Goal: Information Seeking & Learning: Learn about a topic

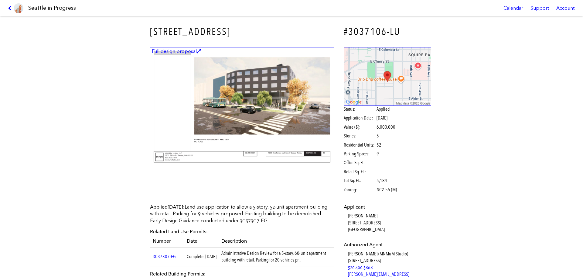
click at [376, 110] on span "Applied" at bounding box center [382, 109] width 13 height 7
click at [265, 91] on img at bounding box center [242, 106] width 184 height 119
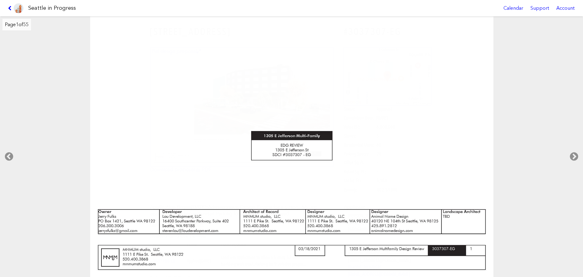
drag, startPoint x: 523, startPoint y: 113, endPoint x: 532, endPoint y: 115, distance: 9.4
click at [523, 113] on div at bounding box center [292, 146] width 584 height 261
click at [573, 155] on icon at bounding box center [574, 156] width 18 height 19
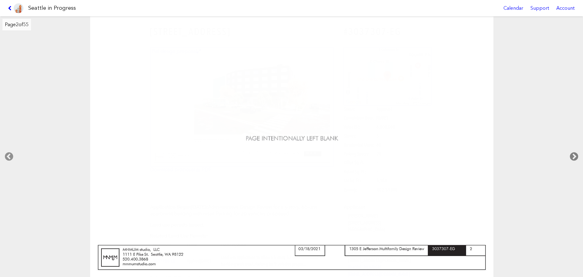
click at [573, 155] on icon at bounding box center [574, 156] width 18 height 19
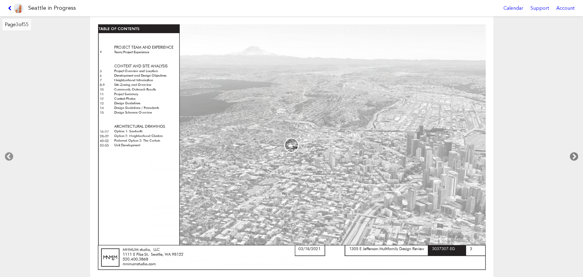
click at [573, 155] on icon at bounding box center [574, 156] width 18 height 19
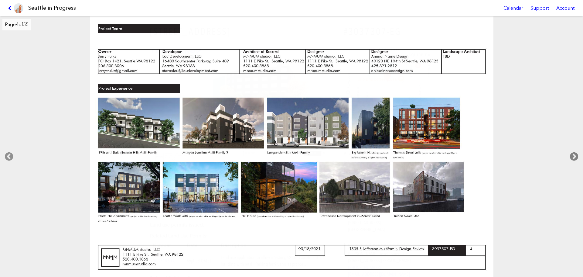
click at [573, 155] on icon at bounding box center [574, 156] width 18 height 19
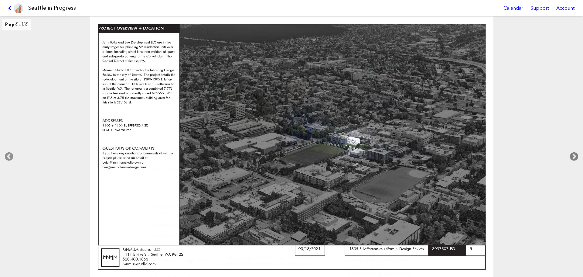
click at [573, 155] on icon at bounding box center [574, 156] width 18 height 19
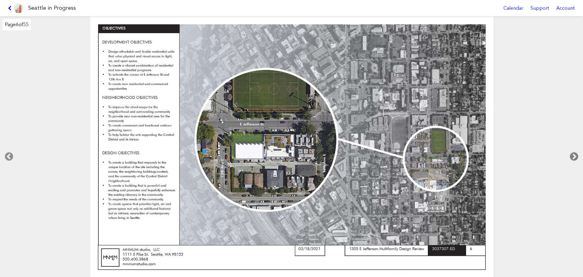
click at [573, 155] on icon at bounding box center [574, 156] width 18 height 19
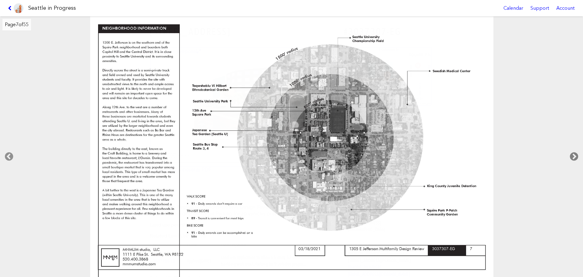
click at [573, 155] on icon at bounding box center [574, 156] width 18 height 19
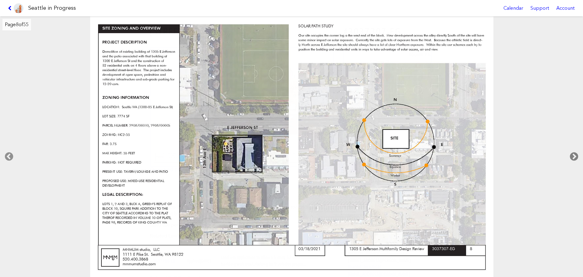
click at [574, 150] on icon at bounding box center [574, 156] width 18 height 19
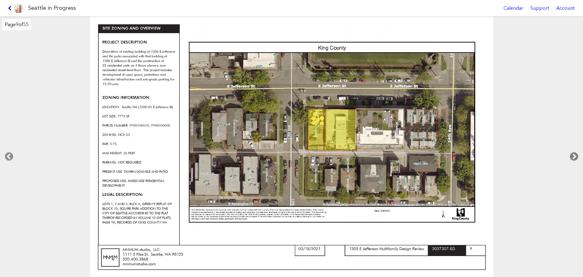
click at [575, 150] on icon at bounding box center [574, 156] width 18 height 19
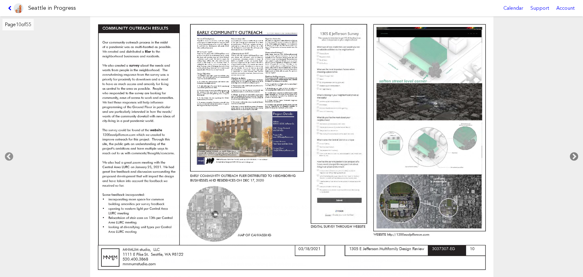
click at [573, 148] on icon at bounding box center [574, 156] width 18 height 19
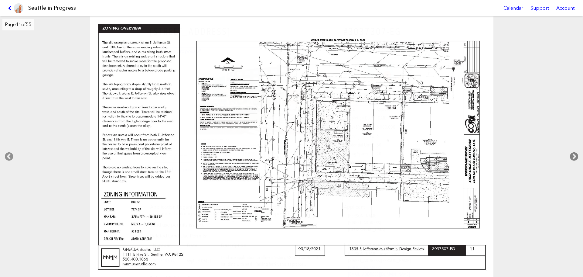
click at [573, 148] on icon at bounding box center [574, 156] width 18 height 19
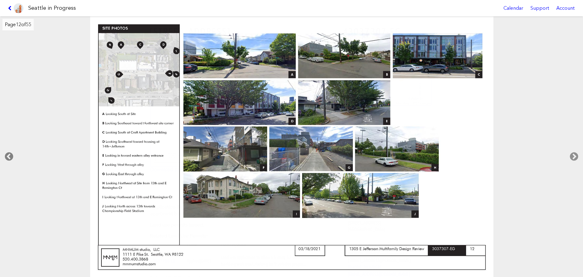
click at [2, 152] on icon at bounding box center [9, 156] width 18 height 19
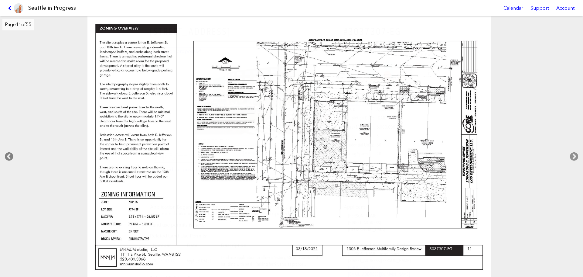
click at [7, 152] on icon at bounding box center [9, 156] width 18 height 19
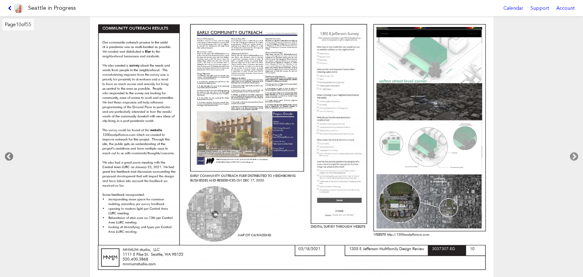
click at [7, 152] on icon at bounding box center [9, 156] width 18 height 19
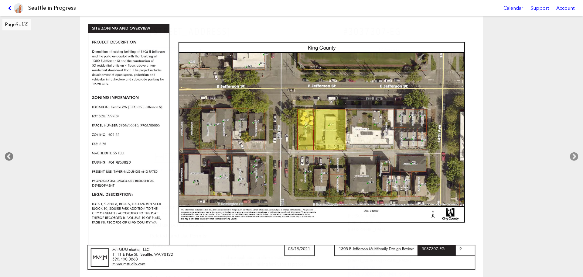
click at [7, 152] on icon at bounding box center [9, 156] width 18 height 19
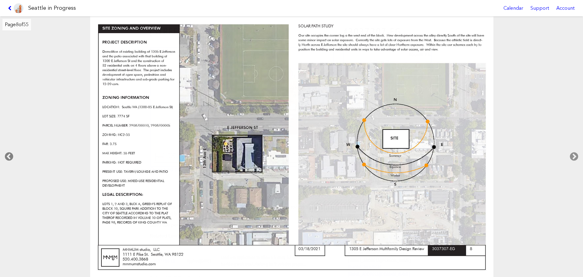
click at [7, 152] on icon at bounding box center [9, 156] width 18 height 19
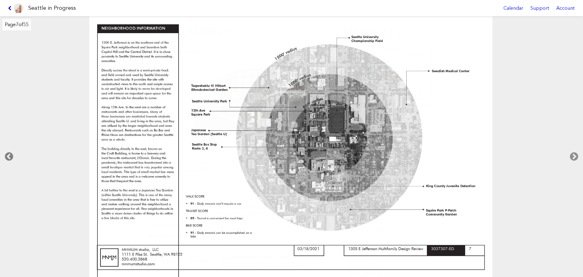
click at [7, 152] on icon at bounding box center [9, 156] width 18 height 19
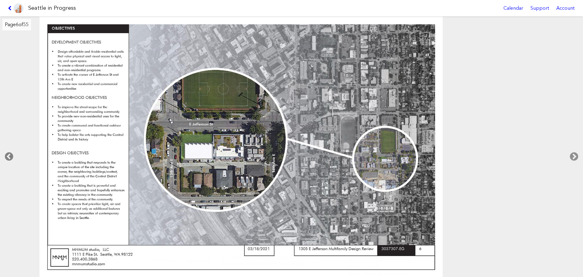
click at [7, 152] on icon at bounding box center [9, 156] width 18 height 19
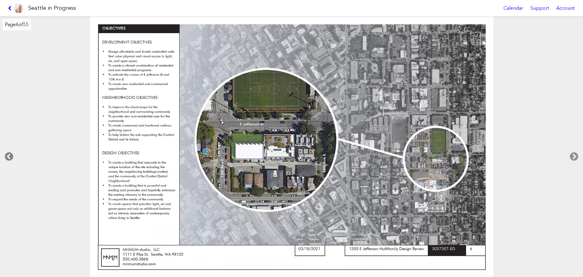
click at [7, 152] on icon at bounding box center [9, 156] width 18 height 19
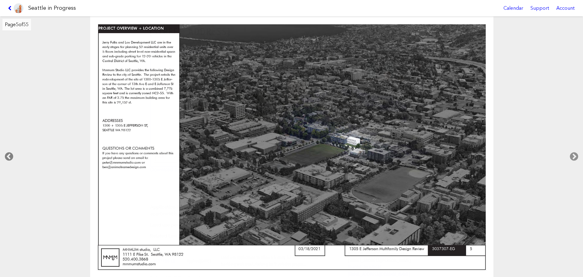
click at [9, 156] on icon at bounding box center [9, 156] width 18 height 19
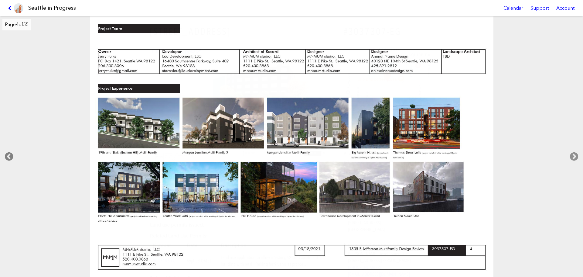
click at [9, 156] on icon at bounding box center [9, 156] width 18 height 19
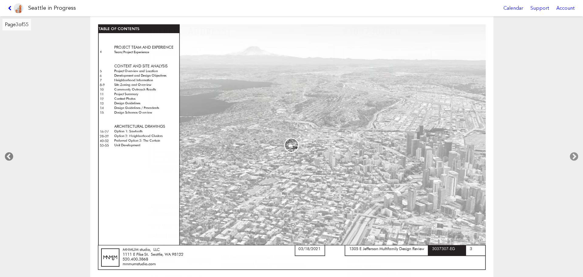
click at [9, 156] on icon at bounding box center [9, 156] width 18 height 19
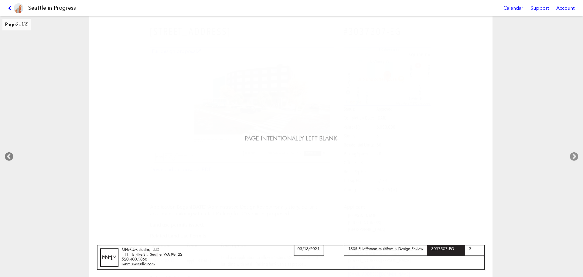
click at [9, 156] on icon at bounding box center [9, 156] width 18 height 19
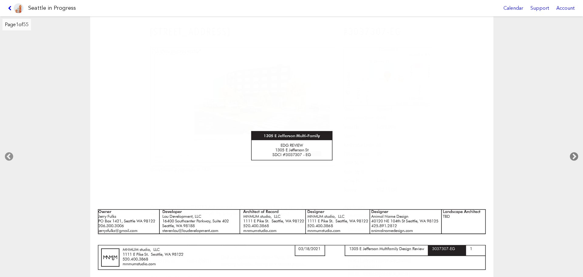
click at [574, 164] on icon at bounding box center [574, 156] width 18 height 19
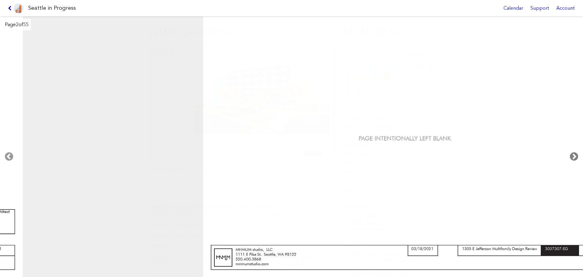
click at [574, 164] on icon at bounding box center [574, 156] width 18 height 19
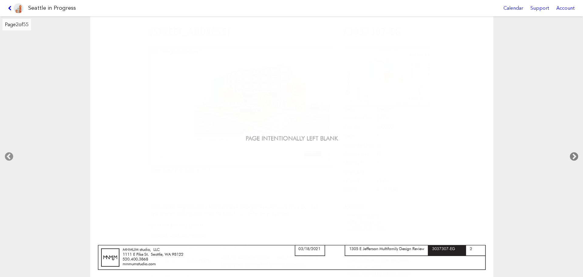
click at [574, 164] on icon at bounding box center [574, 156] width 18 height 19
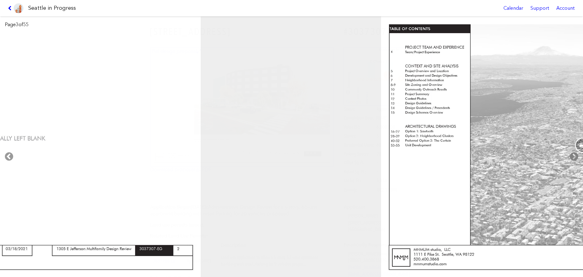
click at [574, 164] on icon at bounding box center [574, 156] width 18 height 19
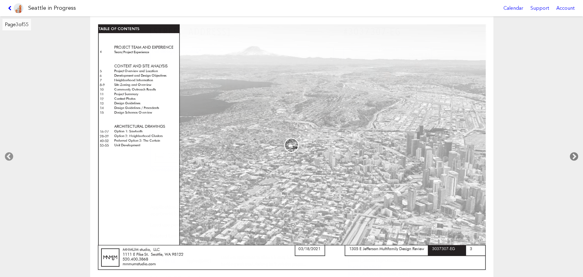
click at [574, 164] on icon at bounding box center [574, 156] width 18 height 19
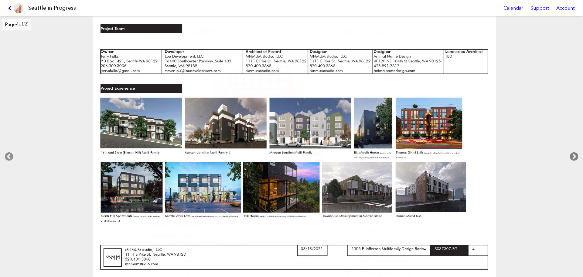
click at [574, 164] on icon at bounding box center [574, 156] width 18 height 19
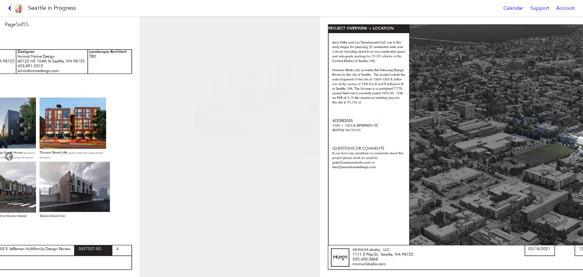
click at [574, 164] on icon at bounding box center [574, 156] width 18 height 19
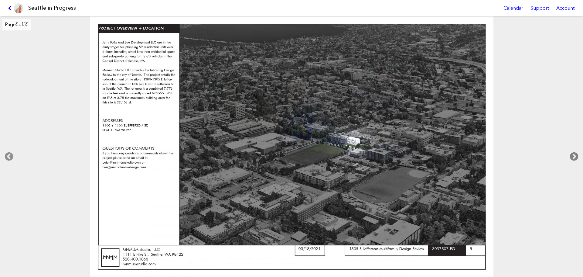
click at [574, 164] on icon at bounding box center [574, 156] width 18 height 19
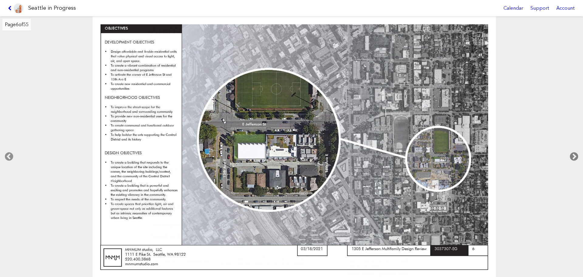
click at [574, 164] on icon at bounding box center [574, 156] width 18 height 19
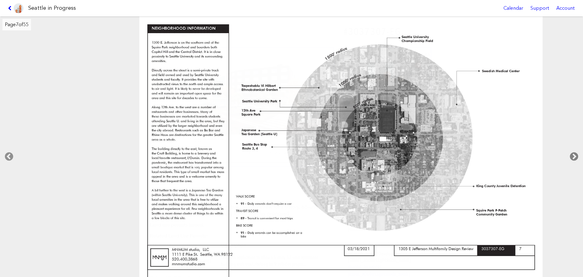
click at [574, 164] on icon at bounding box center [574, 156] width 18 height 19
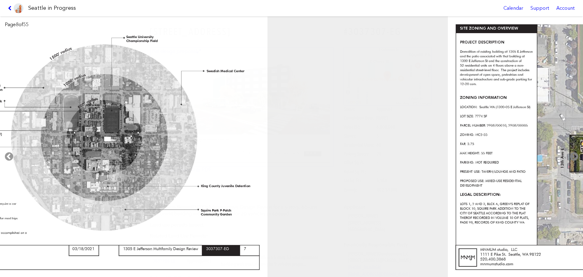
click at [574, 164] on icon at bounding box center [574, 156] width 18 height 19
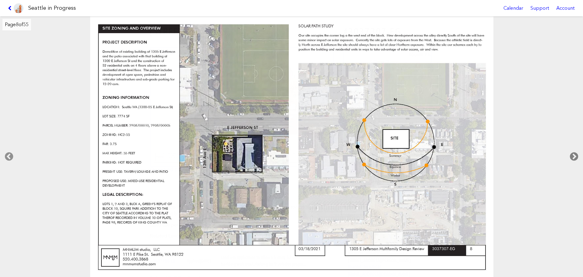
click at [574, 164] on icon at bounding box center [574, 156] width 18 height 19
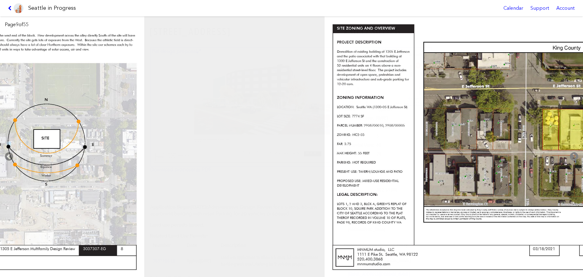
click at [574, 164] on icon at bounding box center [574, 156] width 18 height 19
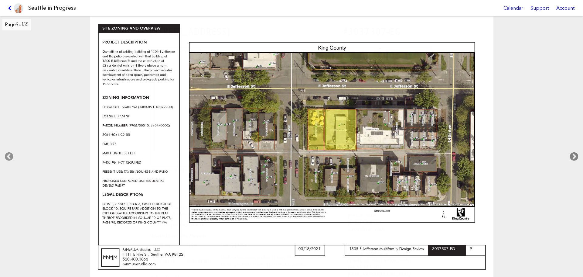
click at [574, 164] on icon at bounding box center [574, 156] width 18 height 19
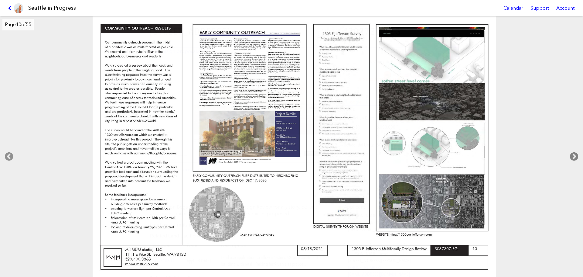
click at [574, 164] on icon at bounding box center [574, 156] width 18 height 19
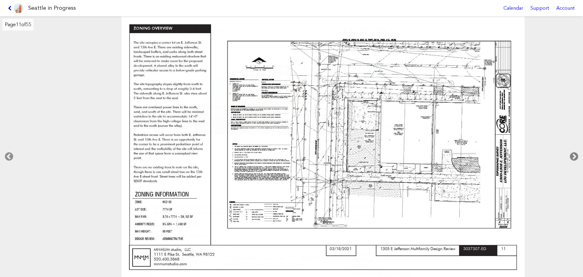
click at [574, 164] on icon at bounding box center [574, 156] width 18 height 19
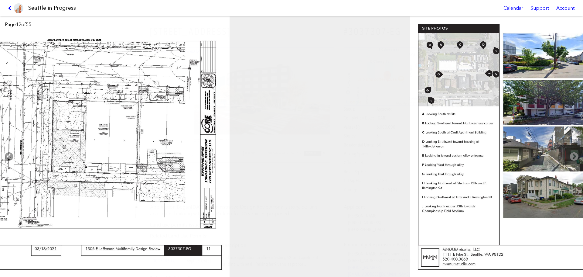
click at [574, 163] on icon at bounding box center [574, 156] width 18 height 19
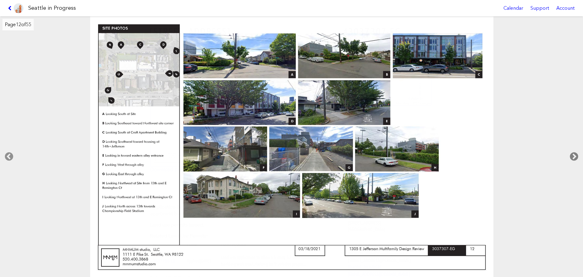
click at [574, 163] on icon at bounding box center [574, 156] width 18 height 19
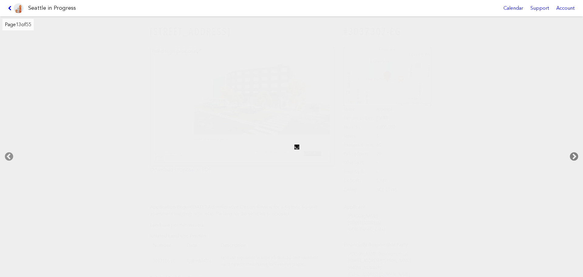
click at [574, 163] on icon at bounding box center [574, 156] width 18 height 19
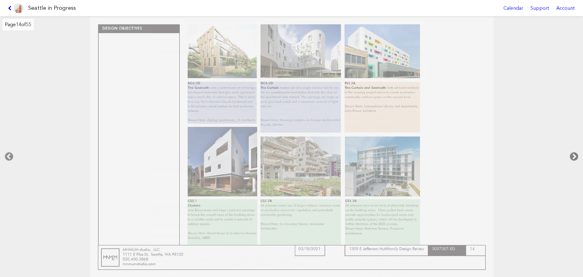
click at [574, 163] on icon at bounding box center [574, 156] width 18 height 19
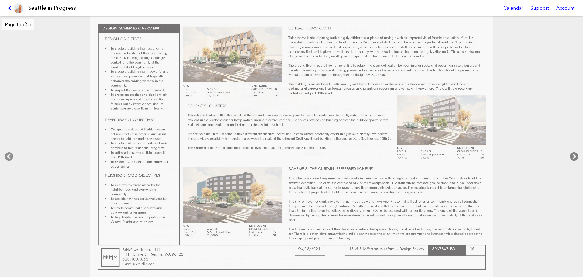
click at [574, 163] on icon at bounding box center [574, 156] width 18 height 19
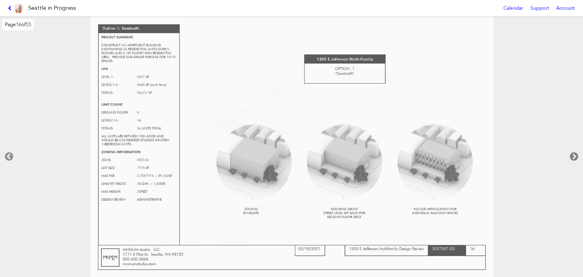
click at [574, 163] on icon at bounding box center [574, 156] width 18 height 19
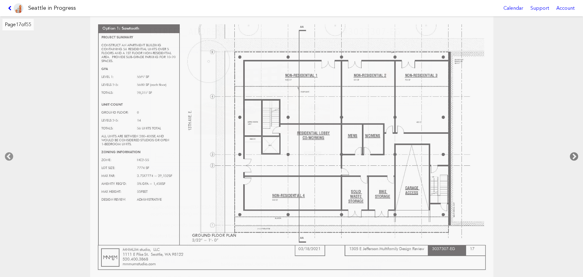
click at [574, 163] on icon at bounding box center [574, 156] width 18 height 19
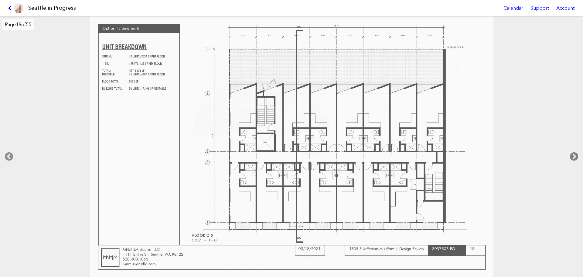
click at [574, 163] on icon at bounding box center [574, 156] width 18 height 19
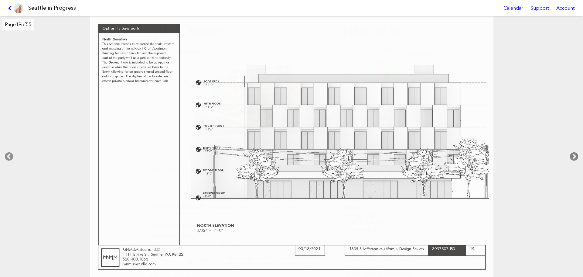
click at [574, 163] on icon at bounding box center [574, 156] width 18 height 19
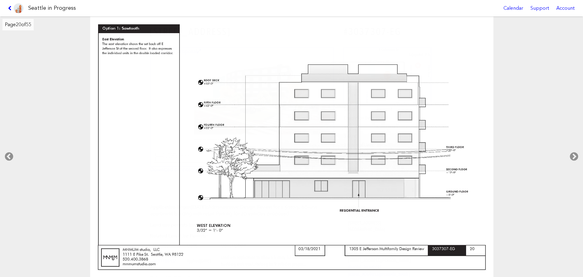
drag, startPoint x: 574, startPoint y: 163, endPoint x: 129, endPoint y: 146, distance: 444.8
click at [129, 146] on div "Page 20 of 55" at bounding box center [291, 146] width 583 height 260
click at [13, 152] on icon at bounding box center [9, 156] width 18 height 19
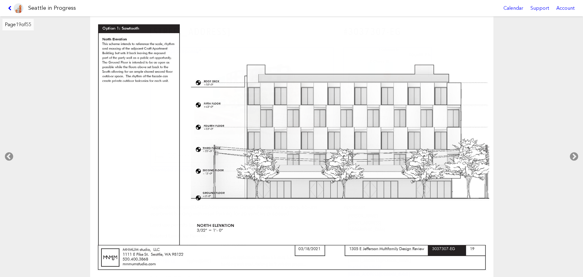
click at [561, 145] on div at bounding box center [292, 146] width 584 height 261
click at [573, 158] on icon at bounding box center [574, 156] width 18 height 19
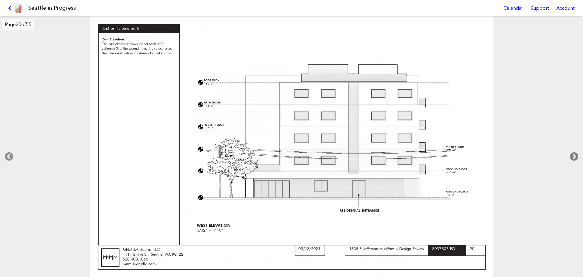
click at [574, 160] on icon at bounding box center [574, 156] width 18 height 19
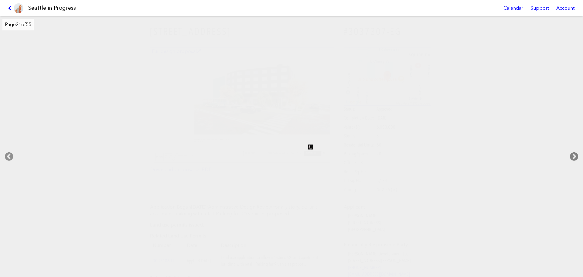
click at [574, 160] on icon at bounding box center [574, 156] width 18 height 19
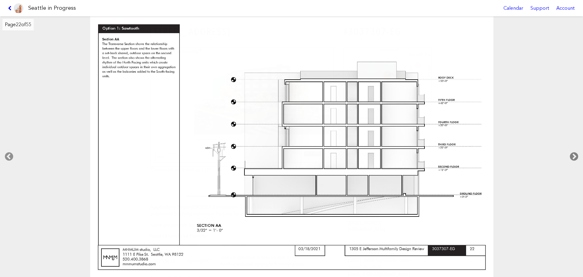
click at [574, 160] on icon at bounding box center [574, 156] width 18 height 19
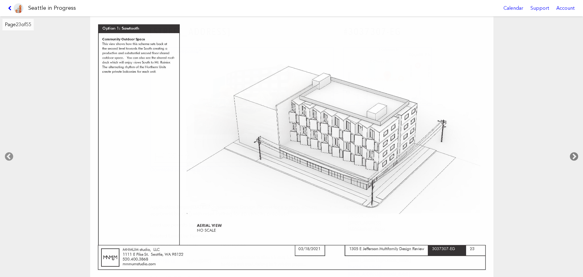
click at [574, 160] on icon at bounding box center [574, 156] width 18 height 19
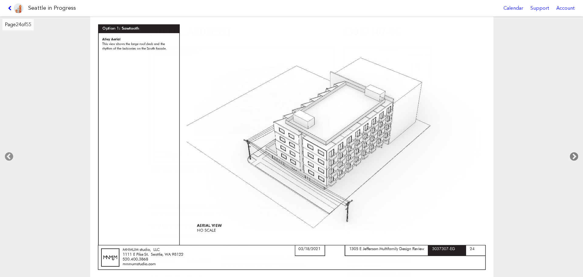
click at [574, 160] on icon at bounding box center [574, 156] width 18 height 19
